Goal: Find specific page/section: Find specific page/section

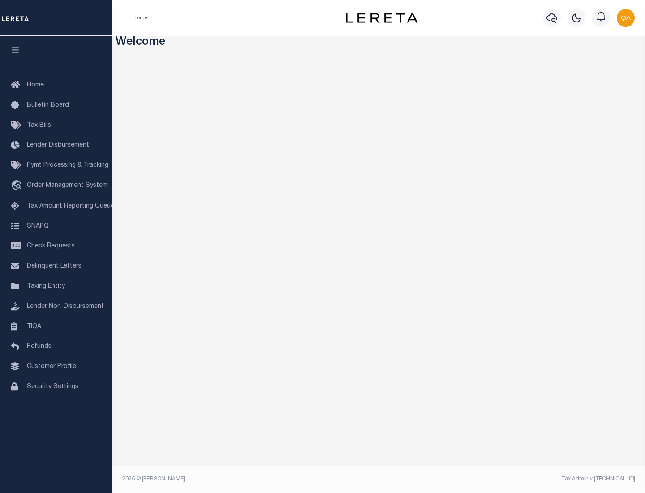
click at [56, 246] on span "Check Requests" at bounding box center [51, 246] width 48 height 6
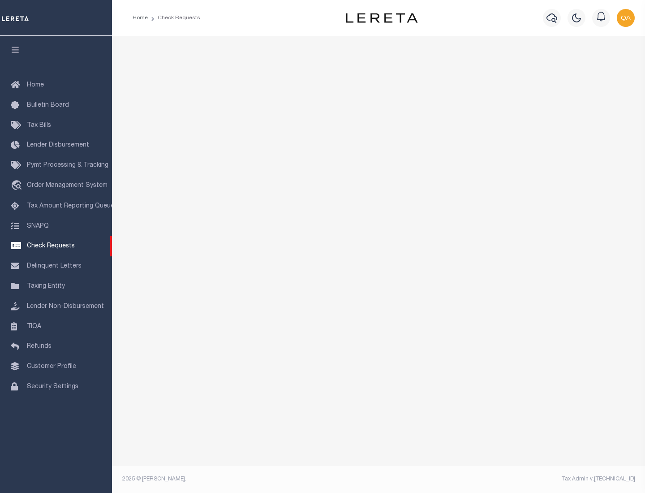
select select "50"
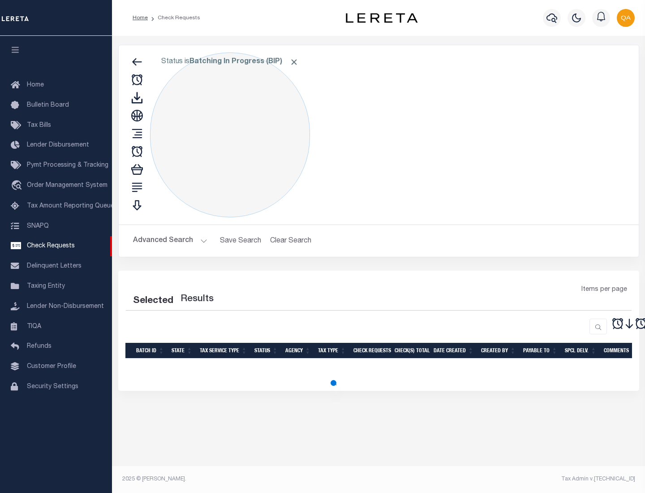
select select "50"
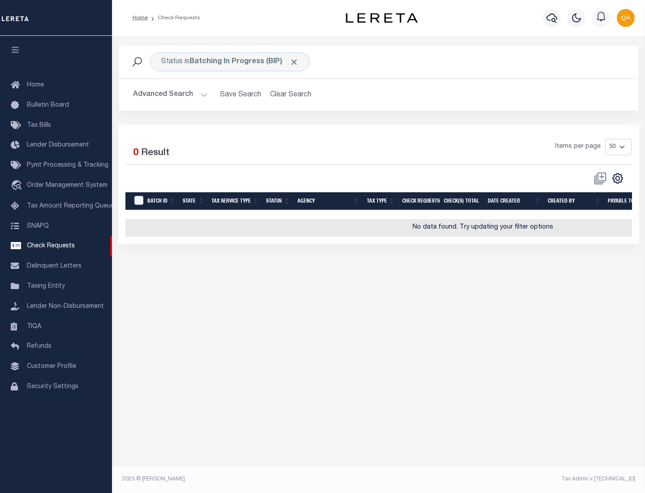
click at [294, 62] on span "Click to Remove" at bounding box center [294, 61] width 9 height 9
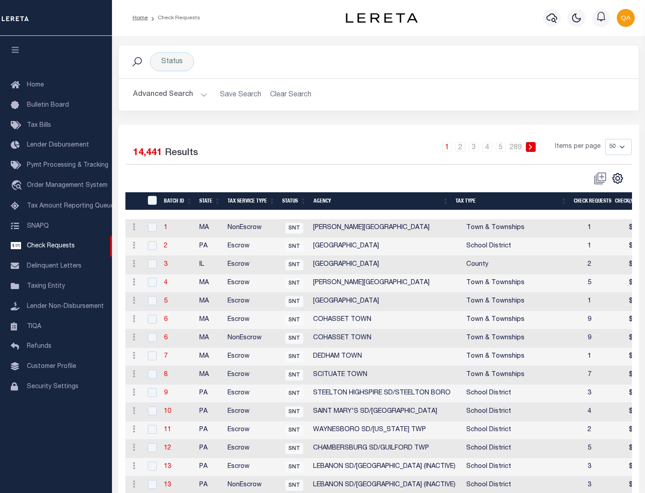
scroll to position [432, 0]
